Goal: Transaction & Acquisition: Purchase product/service

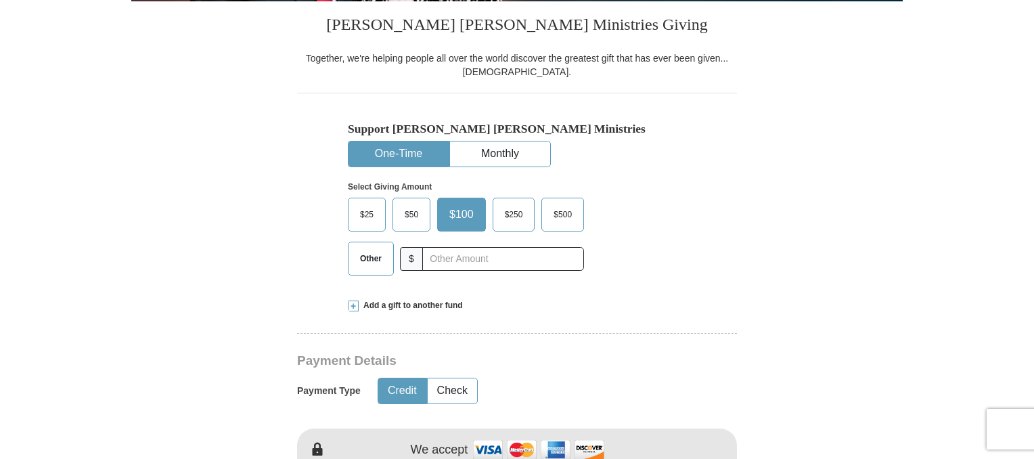
scroll to position [338, 0]
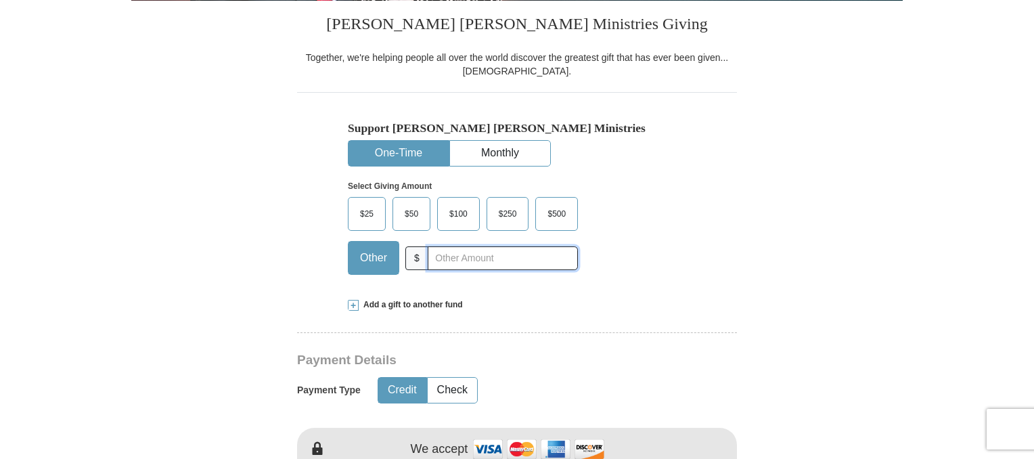
click at [437, 254] on input "text" at bounding box center [503, 258] width 150 height 24
type input "55.00"
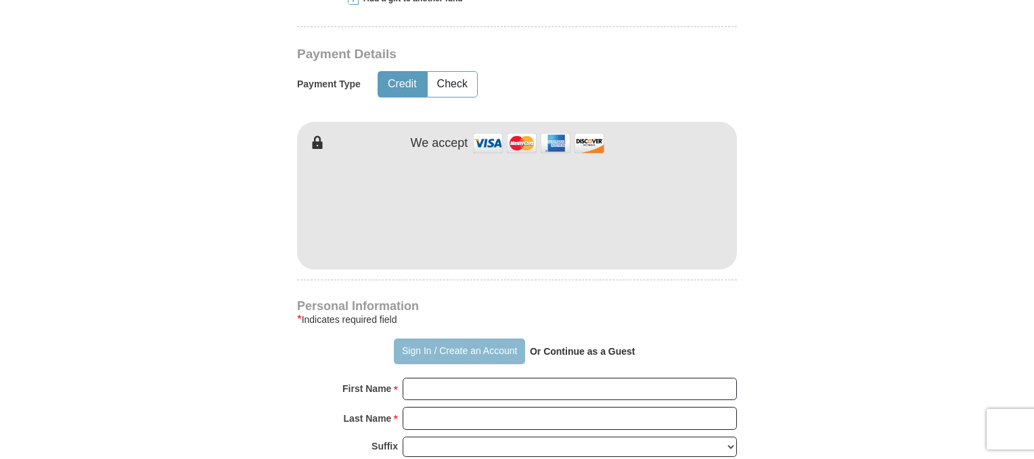
scroll to position [677, 0]
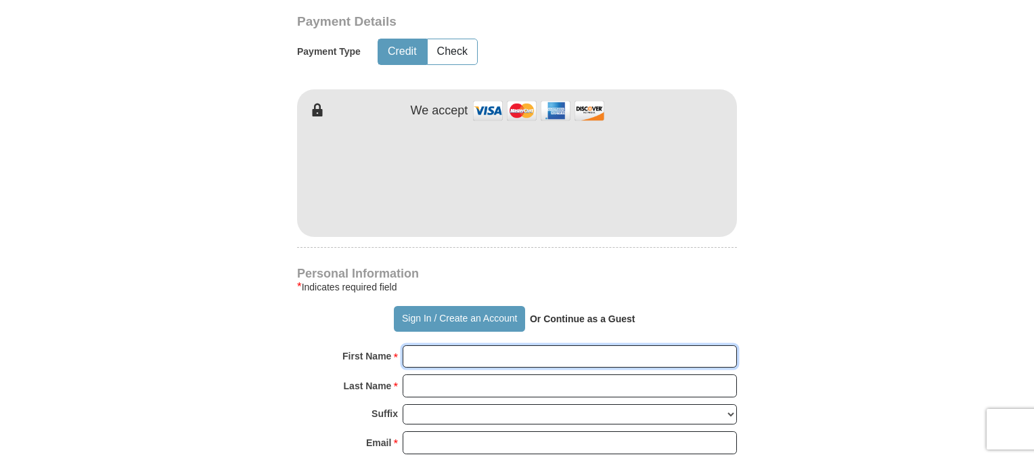
click at [454, 357] on input "First Name *" at bounding box center [570, 356] width 334 height 23
type input "[PERSON_NAME]"
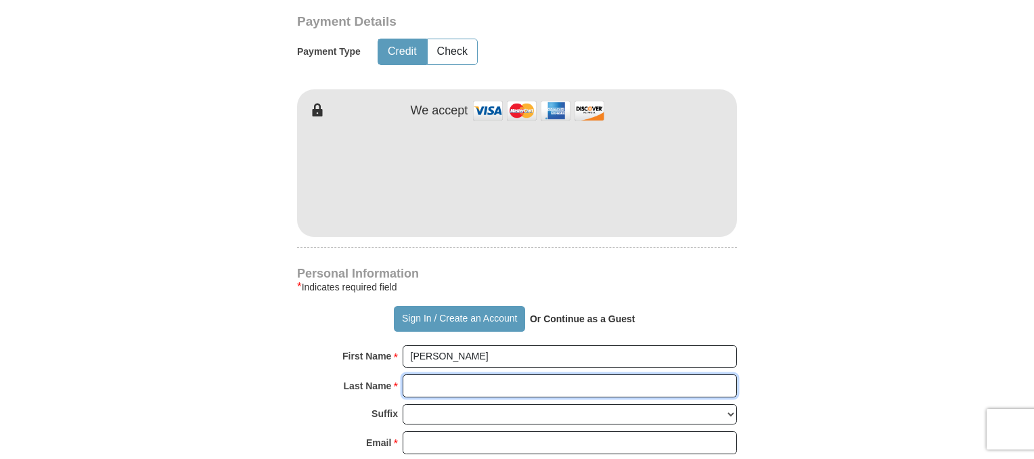
click at [453, 386] on input "Last Name *" at bounding box center [570, 385] width 334 height 23
type input "[PERSON_NAME]"
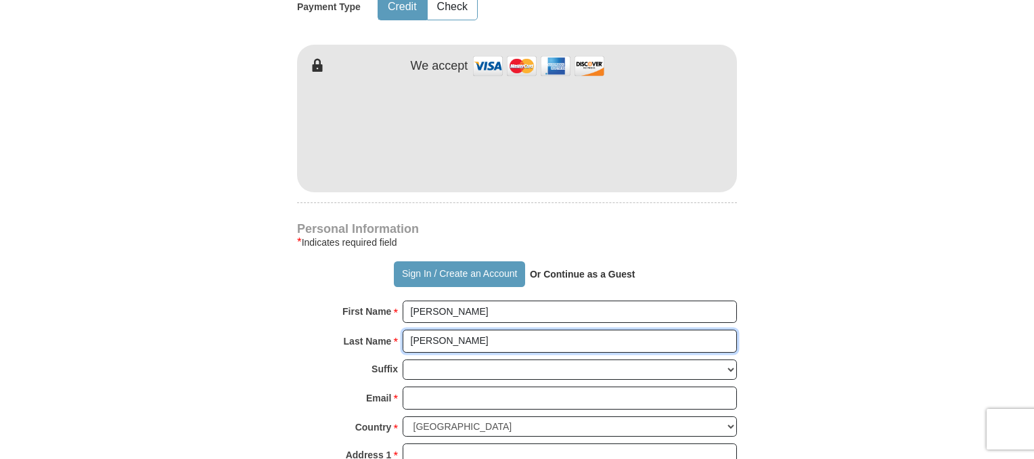
scroll to position [812, 0]
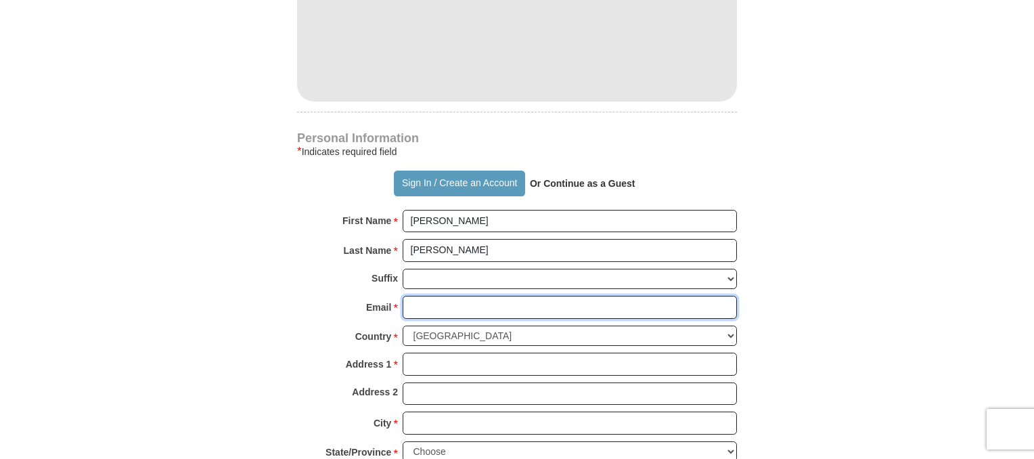
click at [425, 307] on input "Email *" at bounding box center [570, 307] width 334 height 23
type input "[PERSON_NAME][EMAIL_ADDRESS][PERSON_NAME][DOMAIN_NAME]"
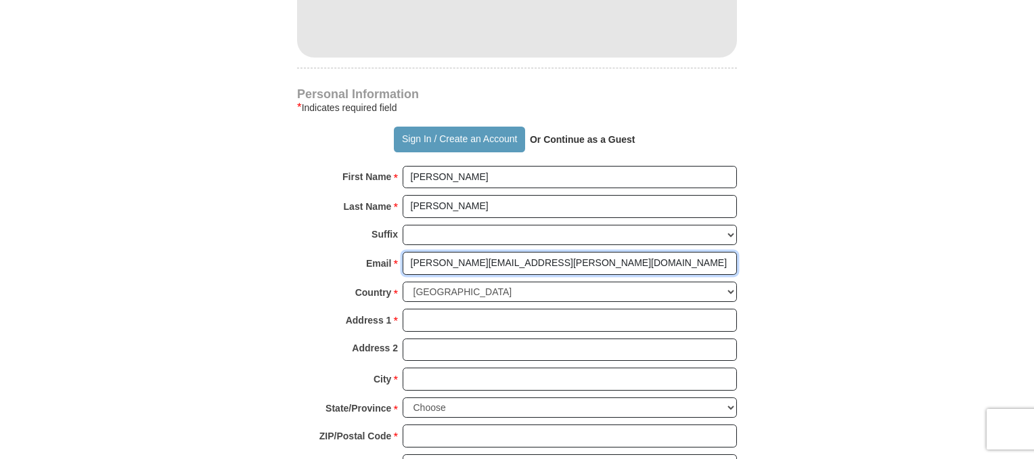
scroll to position [880, 0]
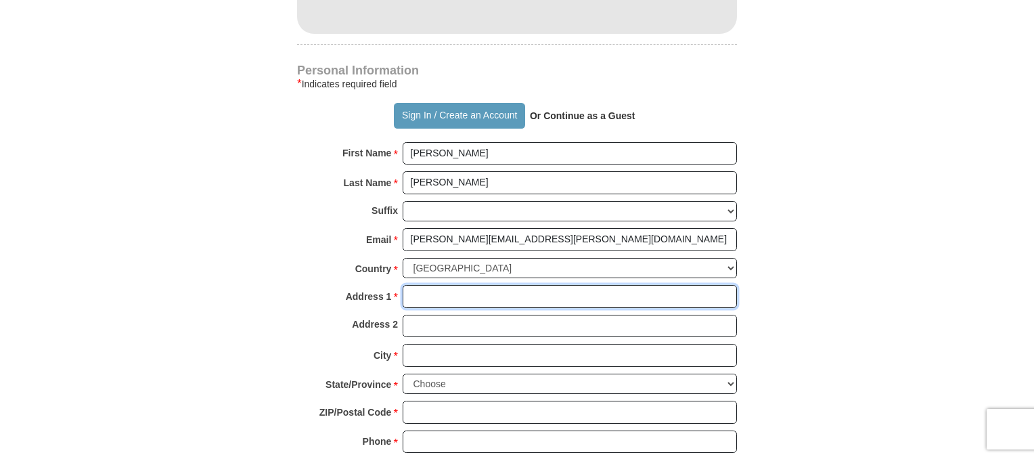
drag, startPoint x: 430, startPoint y: 292, endPoint x: 442, endPoint y: 292, distance: 11.5
click at [430, 292] on input "Address 1 *" at bounding box center [570, 296] width 334 height 23
type input "[STREET_ADDRESS]"
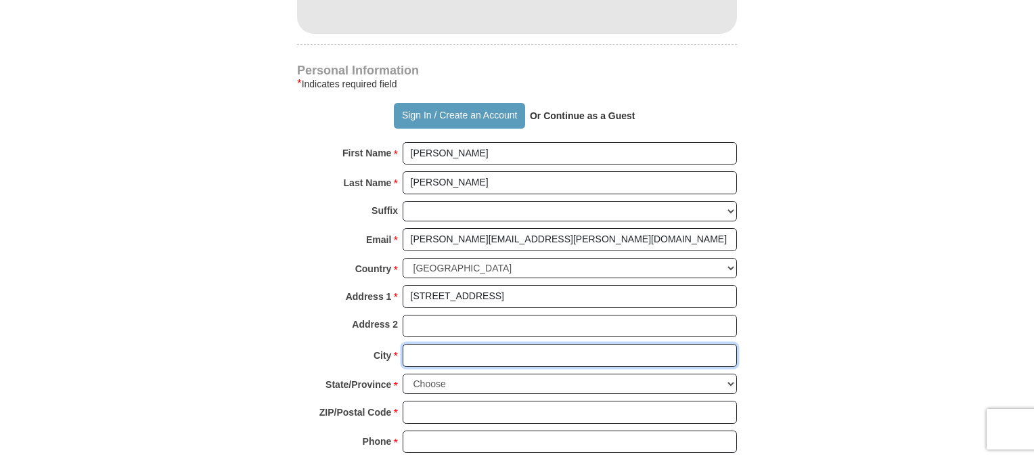
type input "[GEOGRAPHIC_DATA]"
select select "[GEOGRAPHIC_DATA]"
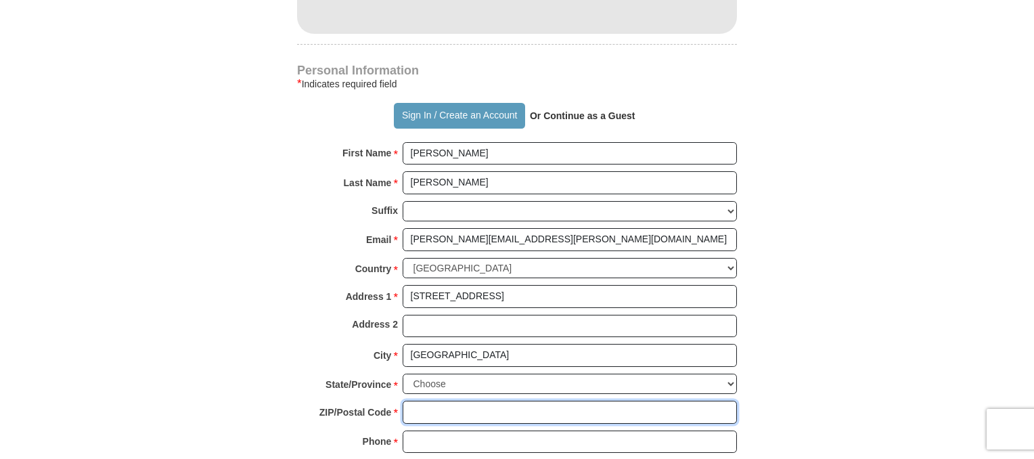
type input "77029"
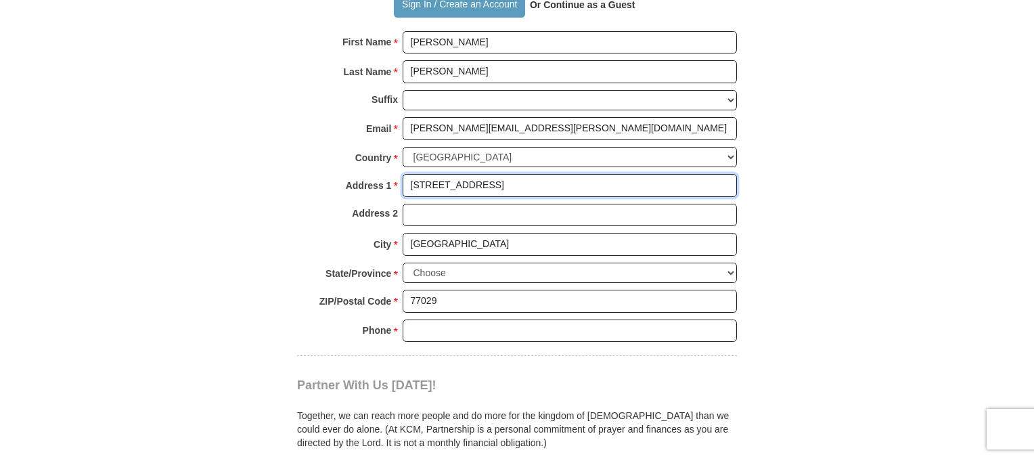
scroll to position [1015, 0]
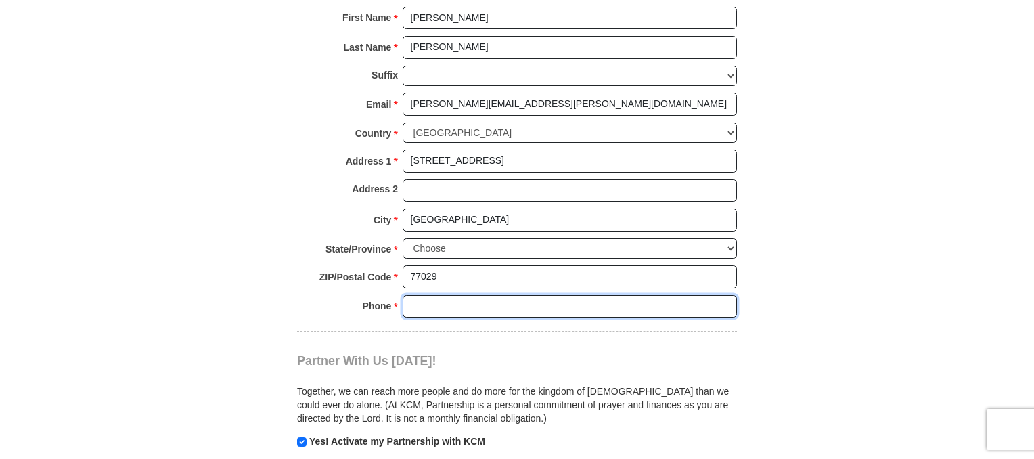
click at [451, 301] on input "Phone * *" at bounding box center [570, 306] width 334 height 23
type input "[PHONE_NUMBER]"
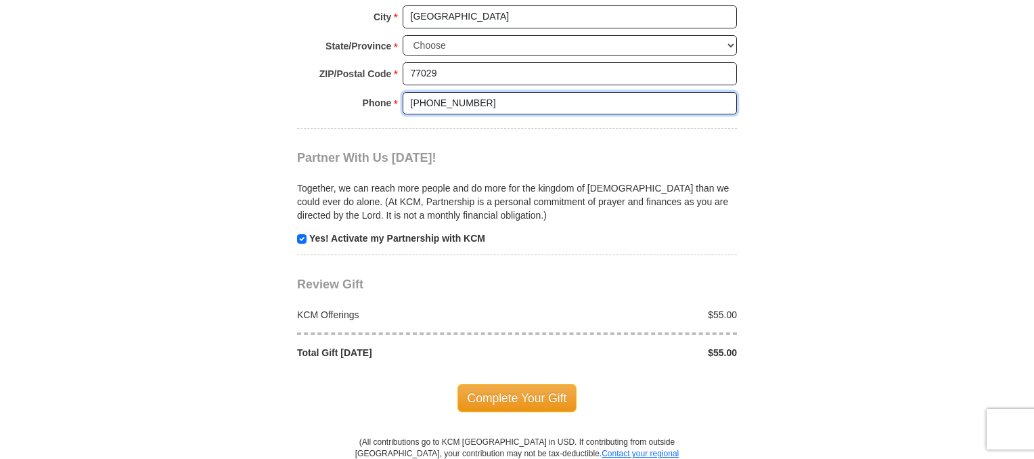
scroll to position [1286, 0]
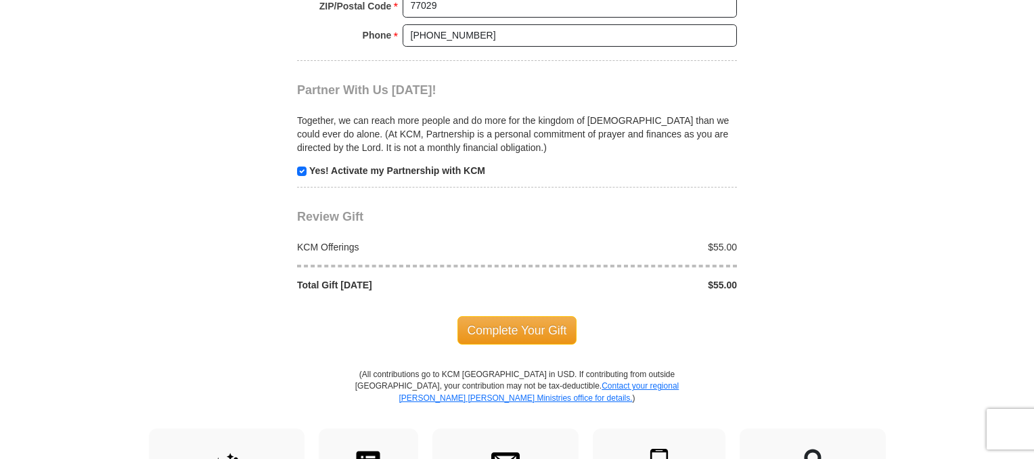
click at [527, 323] on span "Complete Your Gift" at bounding box center [517, 330] width 120 height 28
